Goal: Task Accomplishment & Management: Use online tool/utility

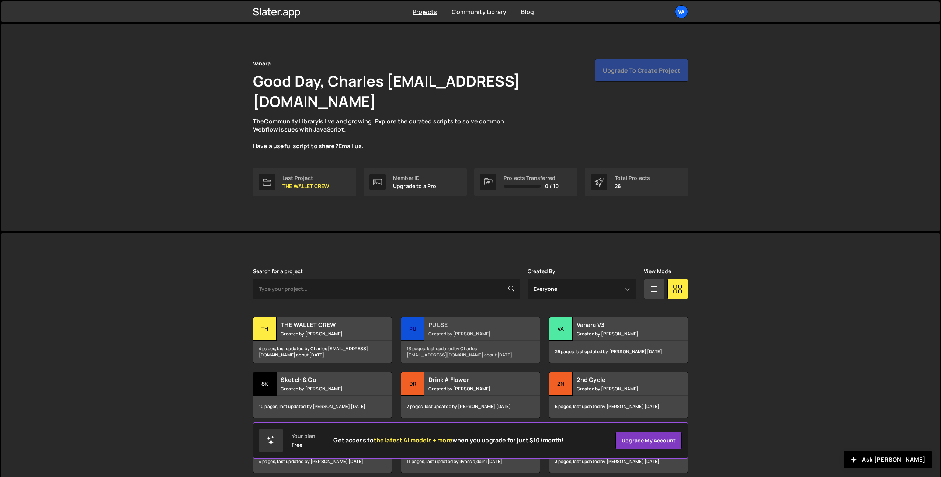
scroll to position [89, 0]
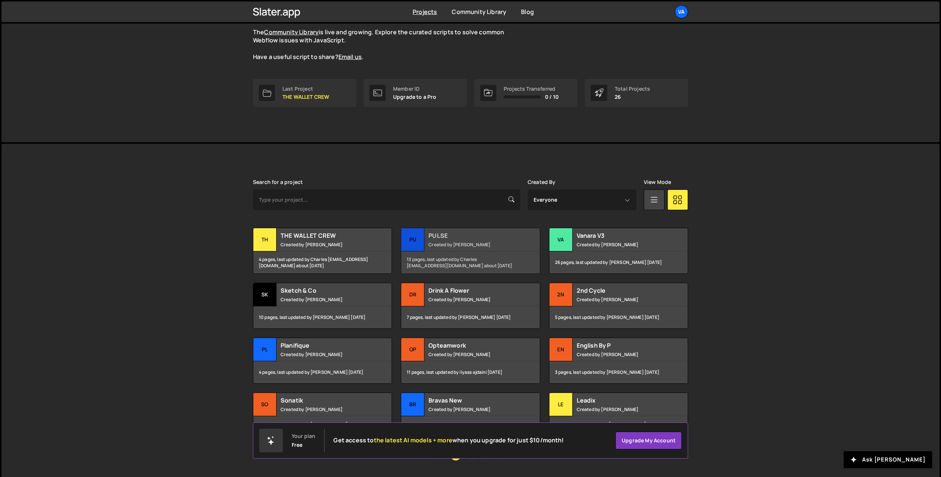
click at [450, 242] on small "Created by Terence Moulin" at bounding box center [473, 245] width 89 height 6
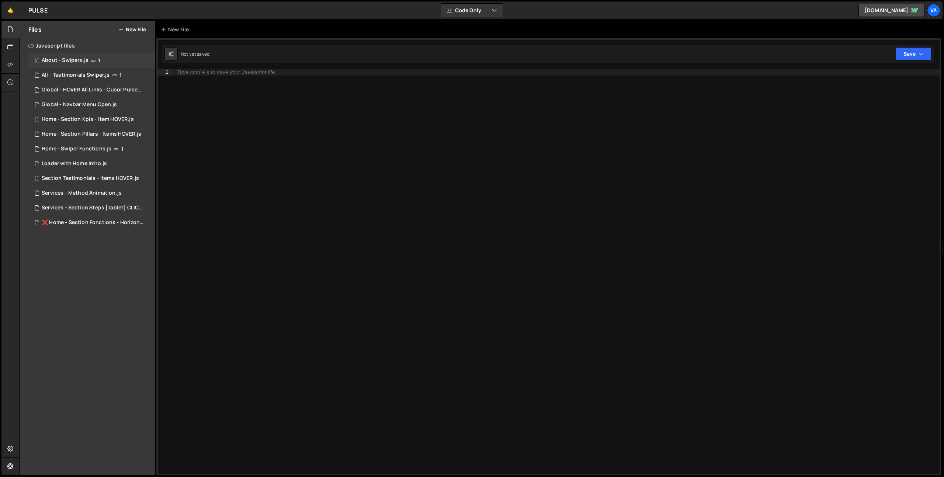
click at [83, 65] on div "1 About - Swipers.js 1" at bounding box center [91, 60] width 127 height 15
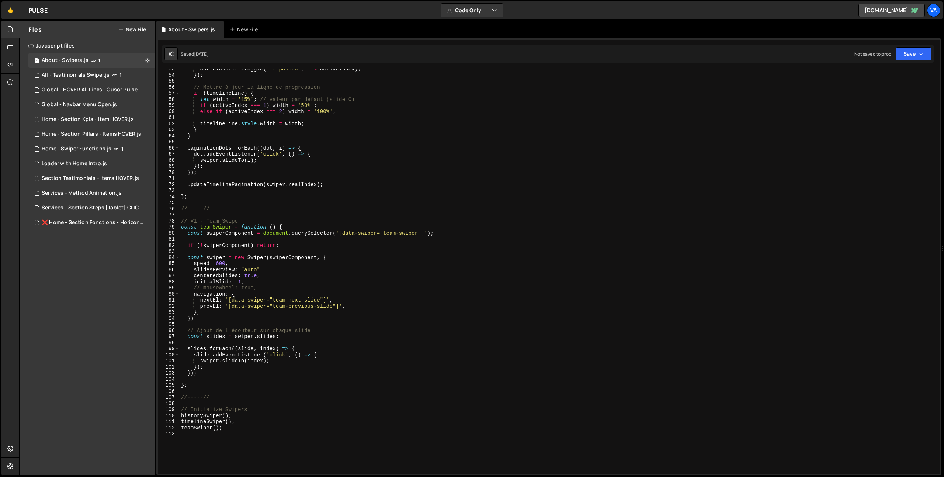
scroll to position [323, 0]
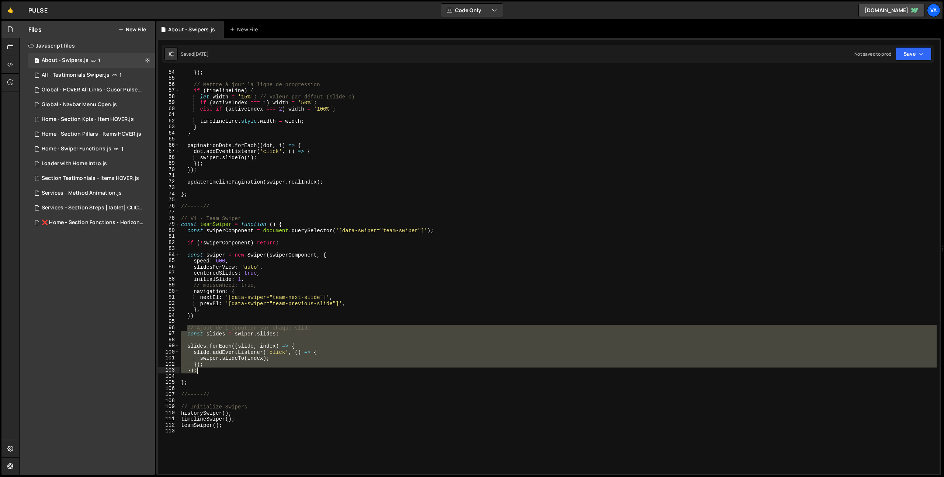
drag, startPoint x: 187, startPoint y: 327, endPoint x: 253, endPoint y: 371, distance: 79.8
click at [253, 371] on div "}) ; // Mettre à jour la ligne de progression if ( timelineLine ) { let width =…" at bounding box center [558, 277] width 757 height 417
type textarea "}); });"
click at [11, 12] on link "🤙" at bounding box center [10, 10] width 18 height 18
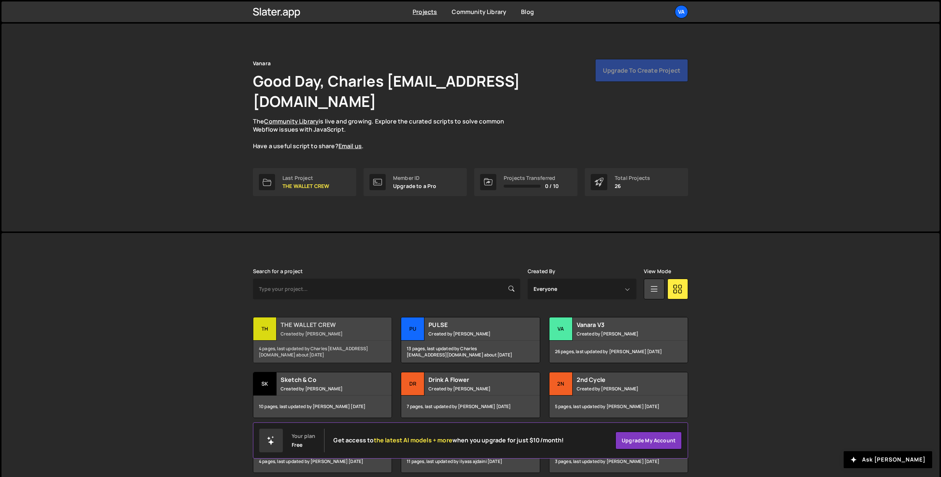
click at [293, 331] on small "Created by [PERSON_NAME]" at bounding box center [325, 334] width 89 height 6
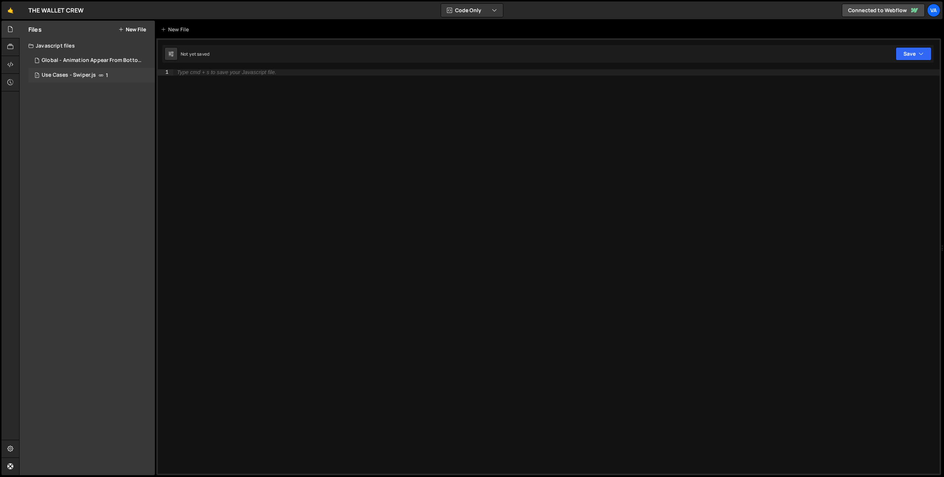
click at [96, 76] on div "7 Use Cases - Swiper.js 1" at bounding box center [91, 75] width 127 height 15
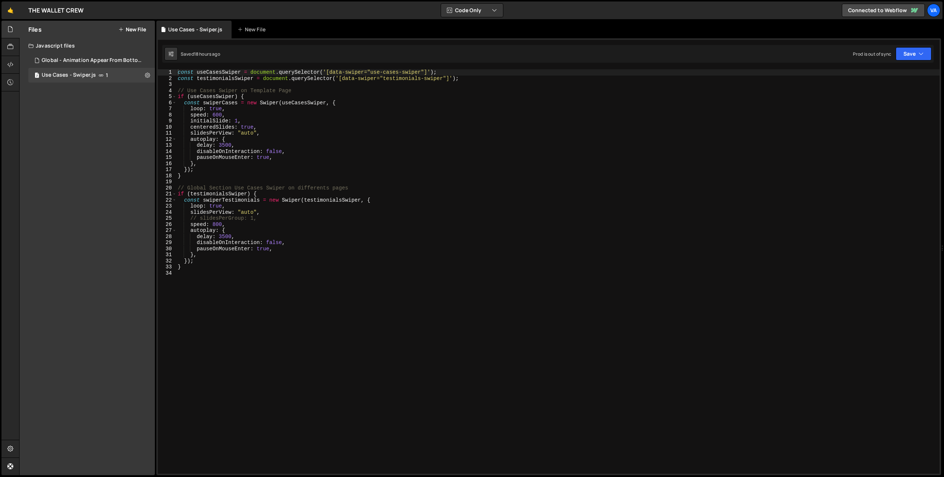
click at [251, 95] on div "const useCasesSwiper = document . querySelector ( '[data-swiper="use-cases-swip…" at bounding box center [558, 277] width 764 height 417
click at [201, 169] on div "const useCasesSwiper = document . querySelector ( '[data-swiper="use-cases-swip…" at bounding box center [558, 277] width 764 height 417
type textarea "});"
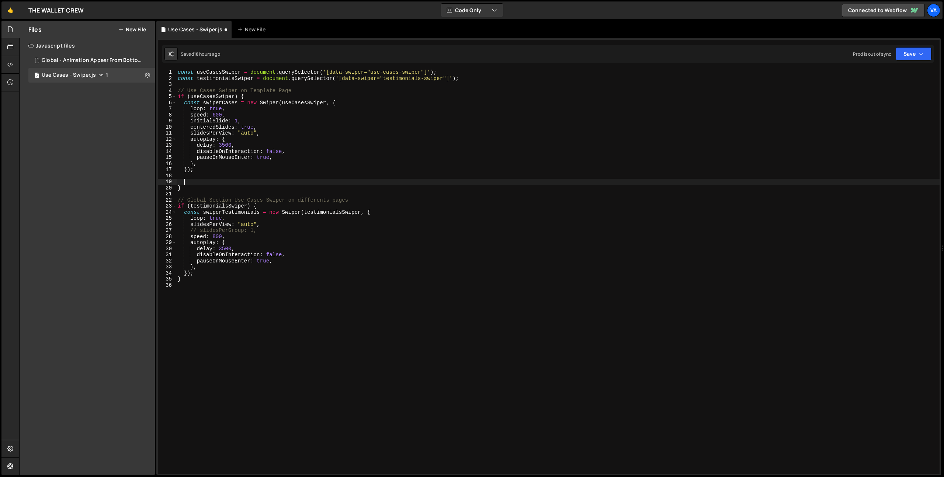
paste textarea "});"
type textarea "});"
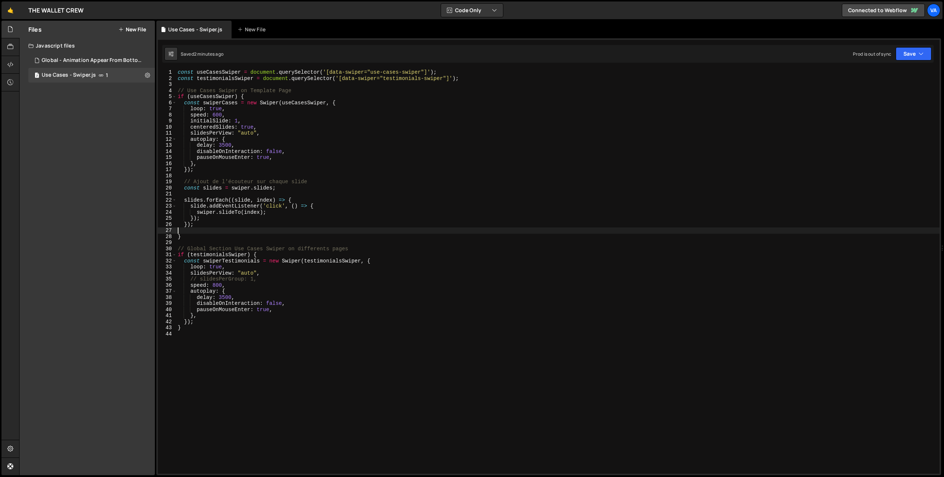
click at [430, 277] on div "const useCasesSwiper = document . querySelector ( '[data-swiper="use-cases-swip…" at bounding box center [558, 277] width 764 height 417
click at [222, 103] on div "const useCasesSwiper = document . querySelector ( '[data-swiper="use-cases-swip…" at bounding box center [558, 277] width 764 height 417
click at [238, 187] on div "const useCasesSwiper = document . querySelector ( '[data-swiper="use-cases-swip…" at bounding box center [558, 277] width 764 height 417
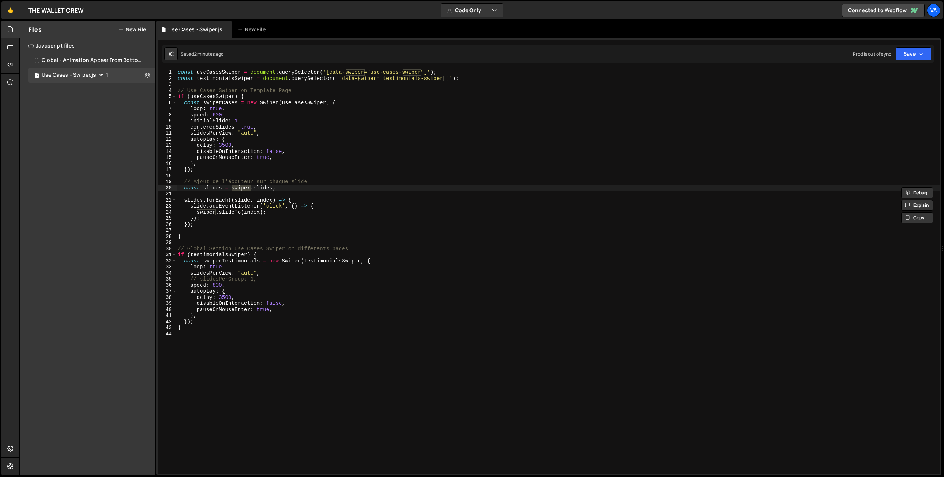
paste textarea "Cases"
type textarea "const slides = swiperCases.slides;"
click at [189, 231] on div "const useCasesSwiper = document . querySelector ( '[data-swiper="use-cases-swip…" at bounding box center [558, 277] width 764 height 417
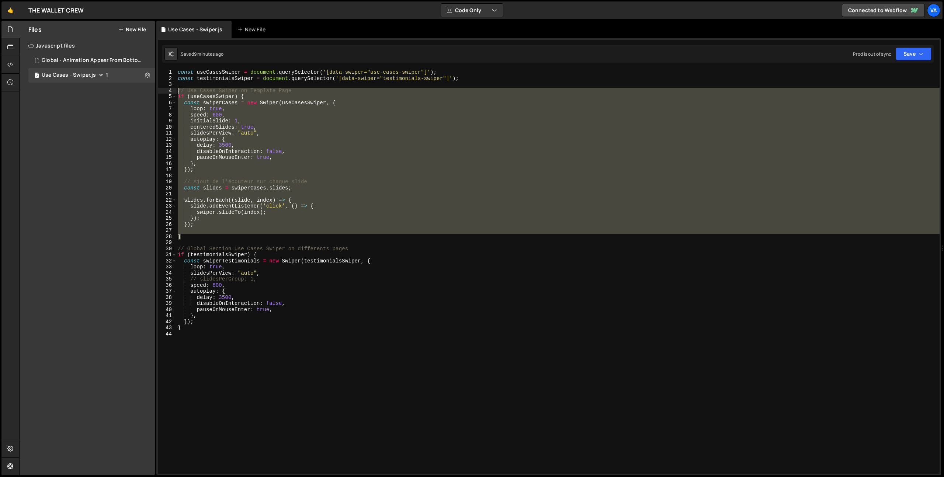
drag, startPoint x: 187, startPoint y: 237, endPoint x: 172, endPoint y: 91, distance: 146.5
click at [172, 91] on div "1 2 3 4 5 6 7 8 9 10 11 12 13 14 15 16 17 18 19 20 21 22 23 24 25 26 27 28 29 3…" at bounding box center [549, 271] width 782 height 405
click at [248, 187] on div "const useCasesSwiper = document . querySelector ( '[data-swiper="use-cases-swip…" at bounding box center [558, 271] width 764 height 405
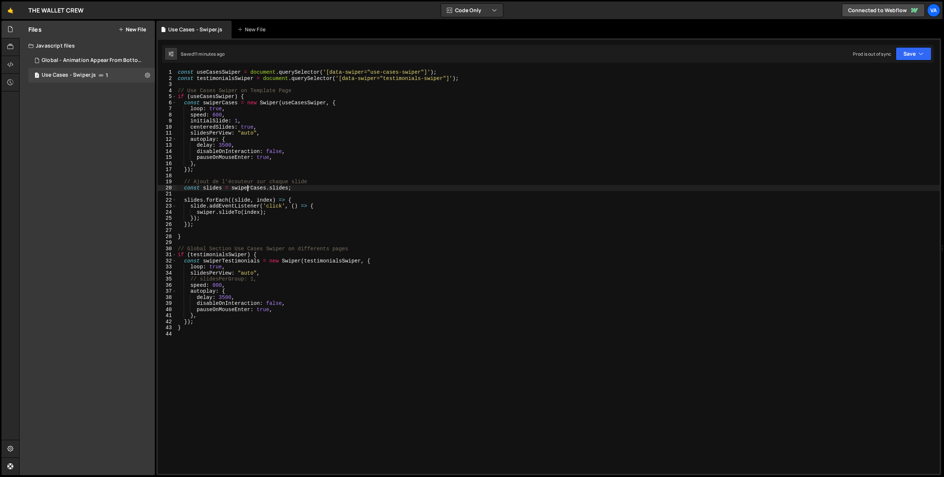
click at [247, 188] on div "const useCasesSwiper = document . querySelector ( '[data-swiper="use-cases-swip…" at bounding box center [558, 277] width 764 height 417
click at [204, 214] on div "const useCasesSwiper = document . querySelector ( '[data-swiper="use-cases-swip…" at bounding box center [558, 277] width 764 height 417
paste textarea "Cases"
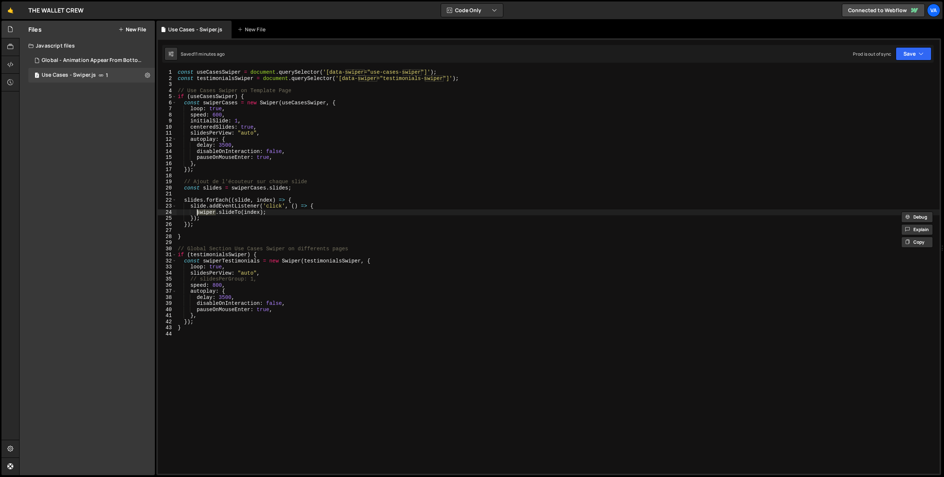
type textarea "swiperCases.slideTo(index);"
